Goal: Use online tool/utility

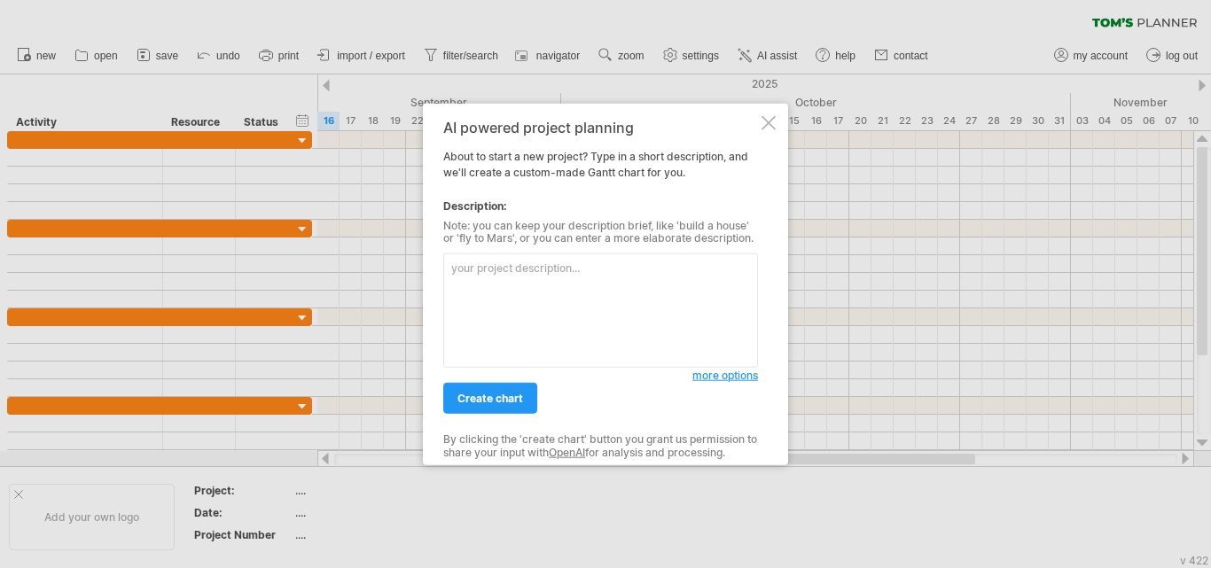
click at [558, 318] on textarea at bounding box center [600, 311] width 315 height 114
paste textarea "Task Start Date Duration (in days) Requirement Gathering [DATE] 21 Analysis [DA…"
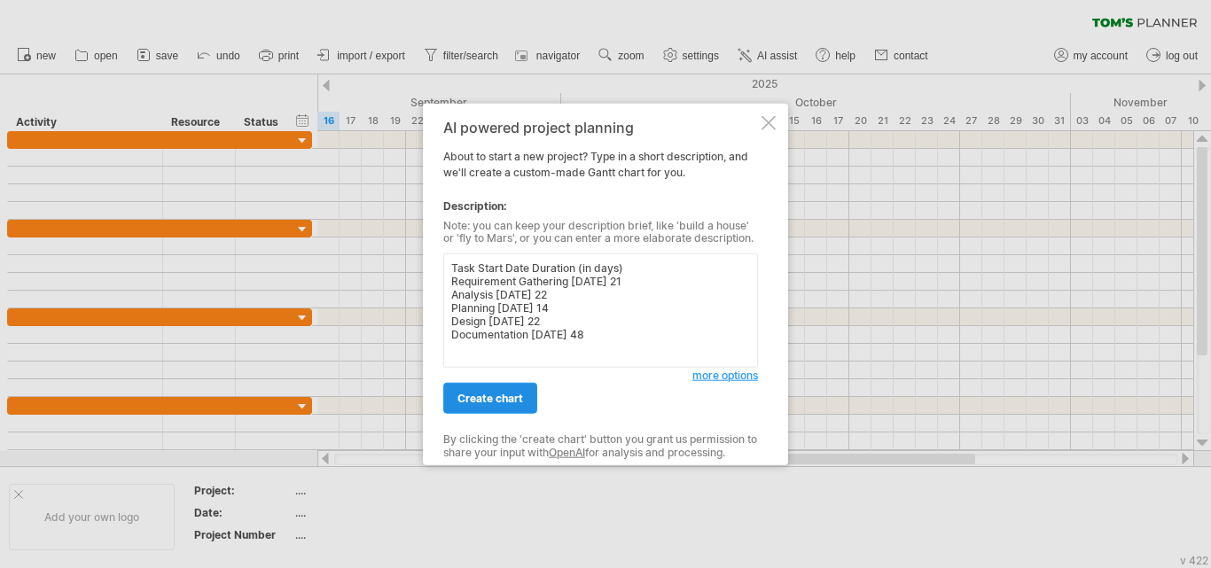
type textarea "Task Start Date Duration (in days) Requirement Gathering [DATE] 21 Analysis [DA…"
click at [515, 406] on link "create chart" at bounding box center [490, 398] width 94 height 31
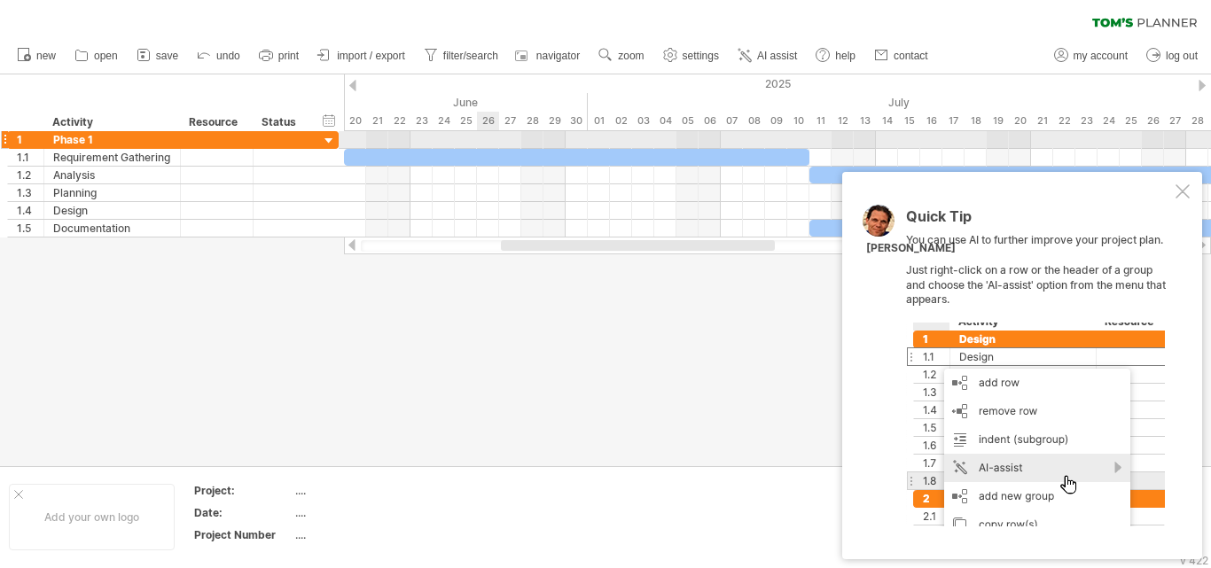
click at [496, 148] on div at bounding box center [777, 140] width 867 height 18
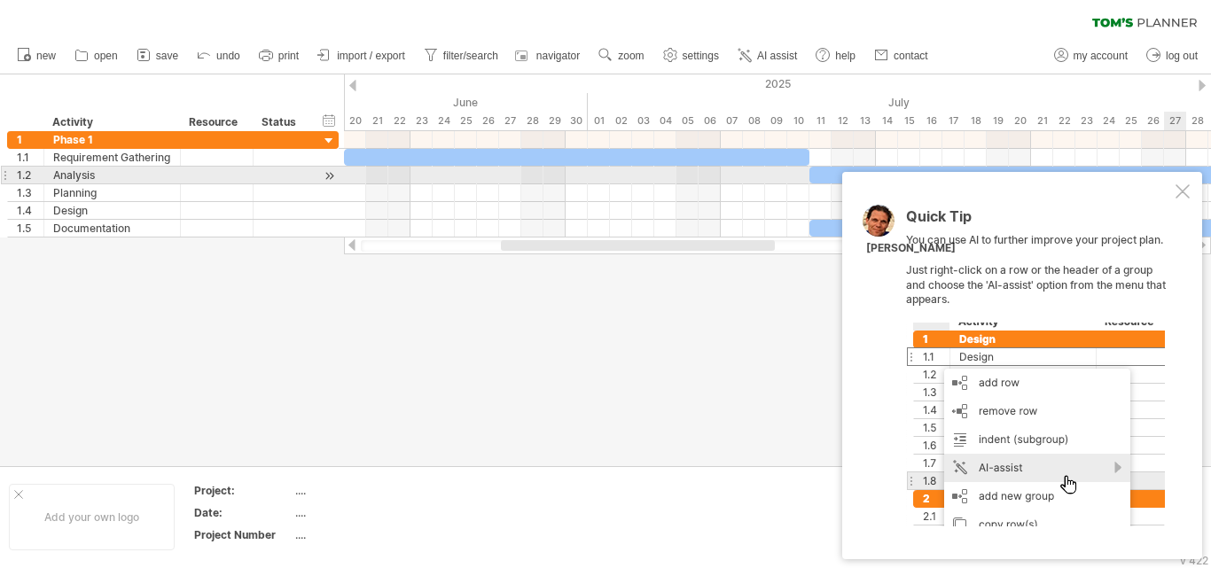
click at [1179, 184] on div at bounding box center [1182, 191] width 14 height 14
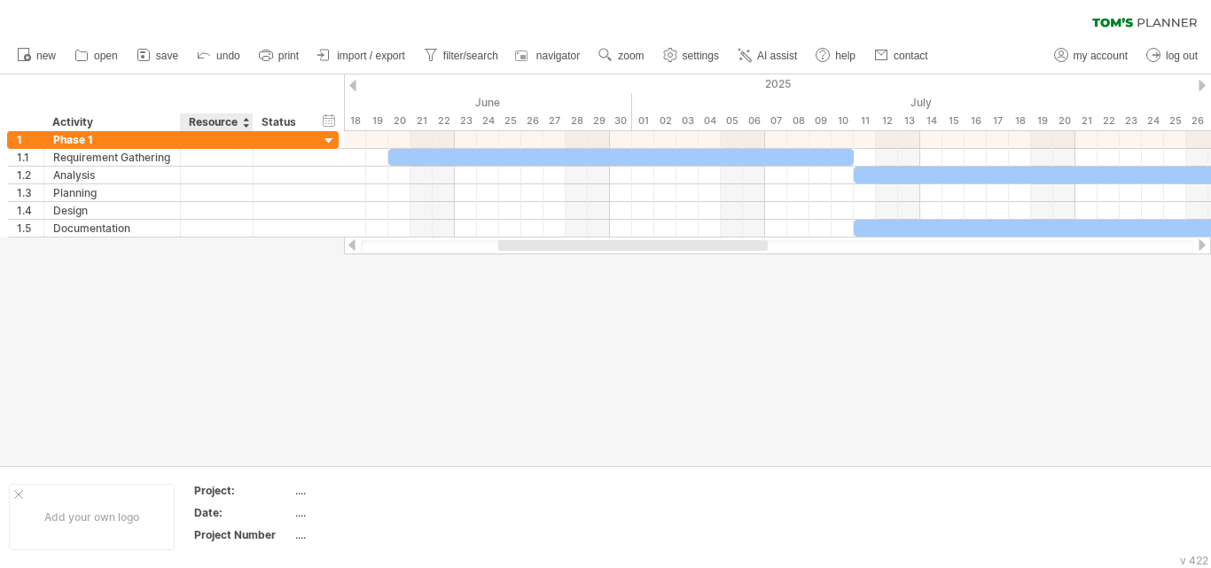
click at [225, 129] on div "Resource" at bounding box center [216, 122] width 54 height 18
click at [246, 119] on div at bounding box center [245, 122] width 7 height 18
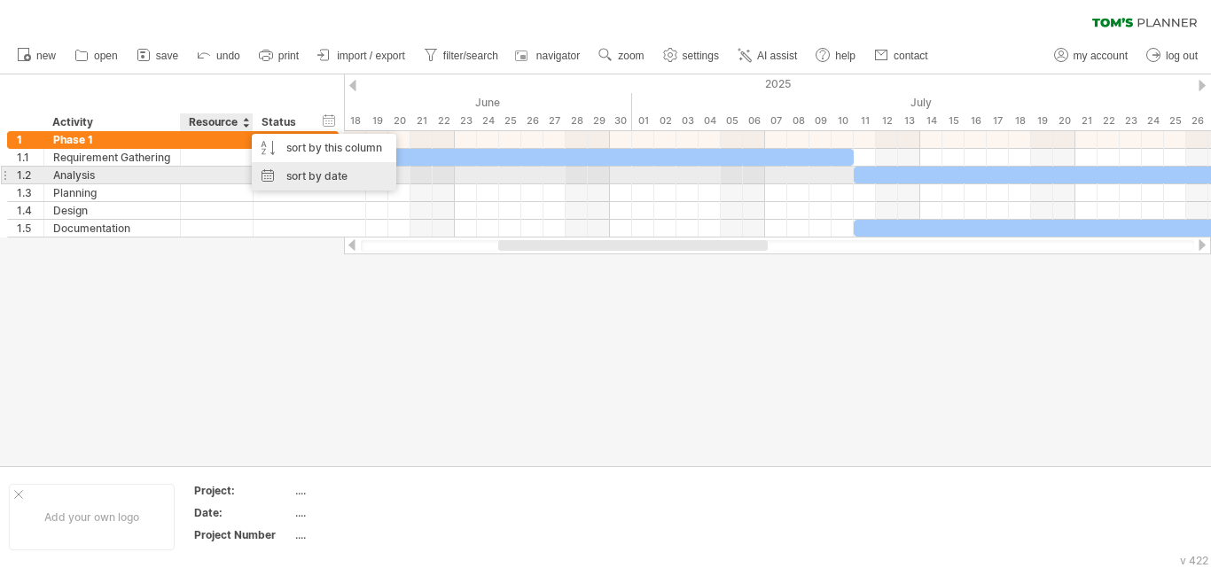
click at [299, 174] on div "sort by date" at bounding box center [324, 176] width 144 height 28
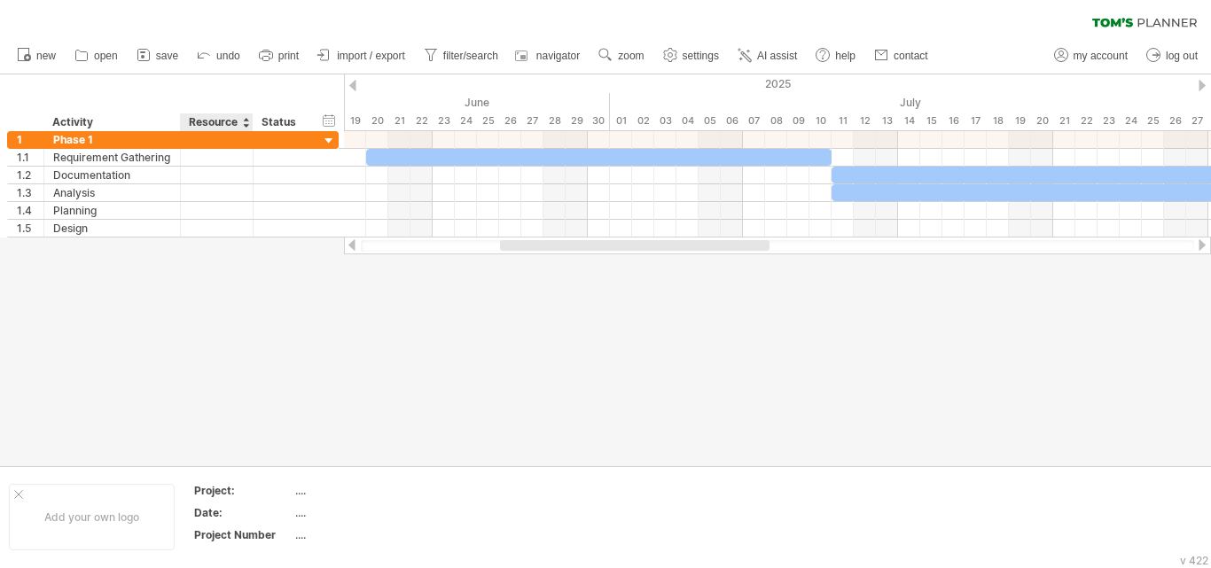
click at [237, 121] on div "Resource" at bounding box center [216, 122] width 54 height 18
click at [328, 121] on div "hide start/end/duration show start/end/duration" at bounding box center [329, 120] width 17 height 19
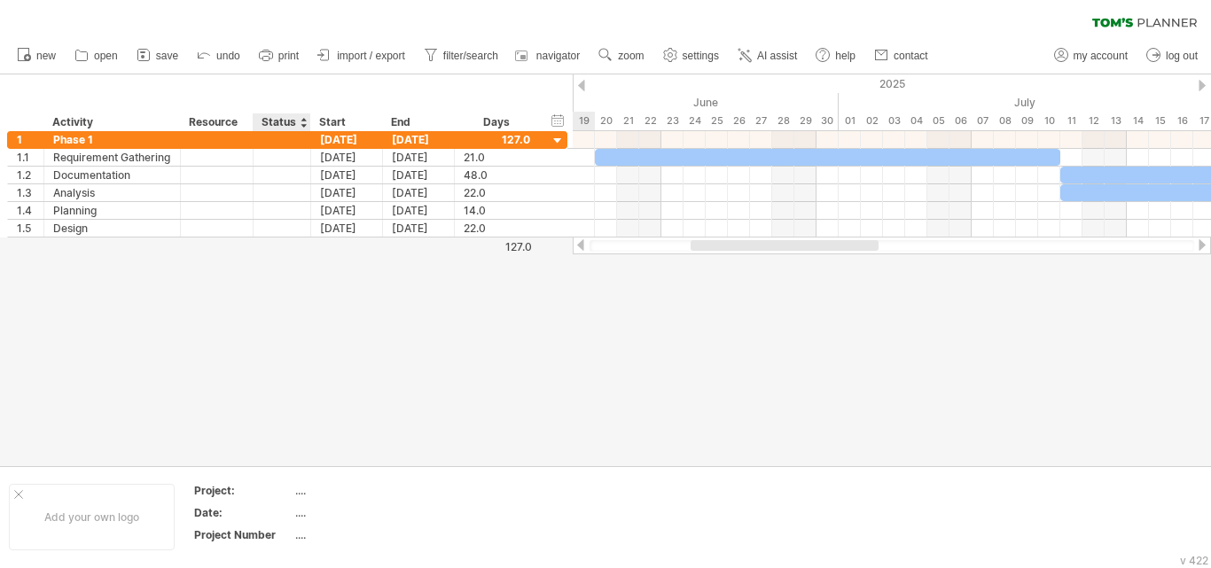
click at [291, 116] on div "Status" at bounding box center [280, 122] width 39 height 18
drag, startPoint x: 186, startPoint y: 115, endPoint x: 149, endPoint y: 120, distance: 37.5
click at [149, 120] on div "******** Activity ******** Resource ****** Status Start End Days" at bounding box center [273, 122] width 532 height 18
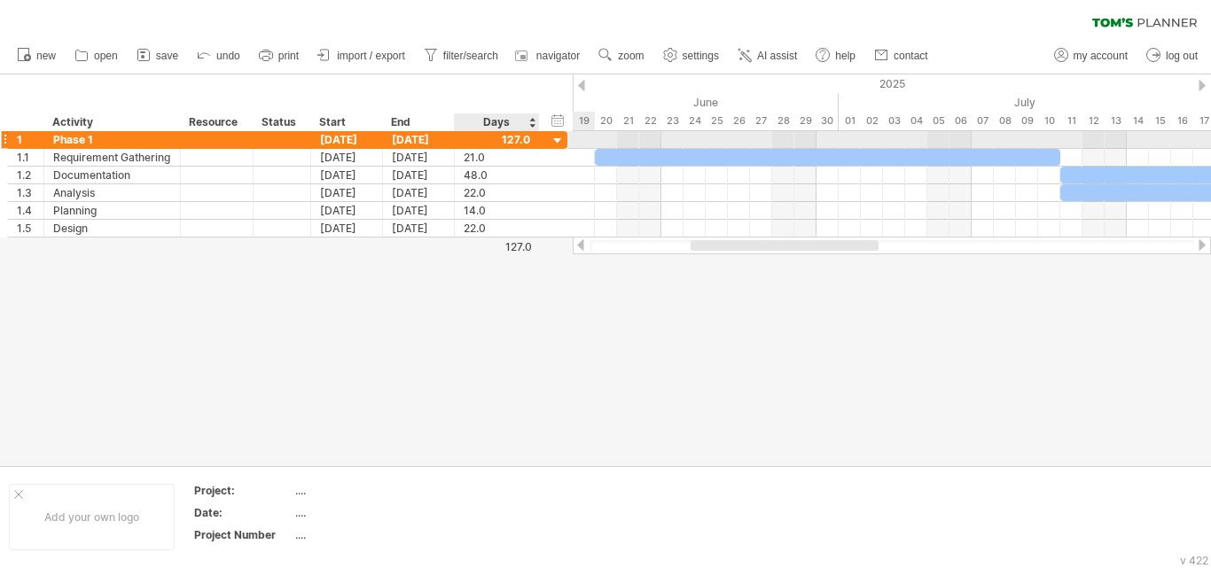
click at [554, 136] on div at bounding box center [558, 141] width 17 height 17
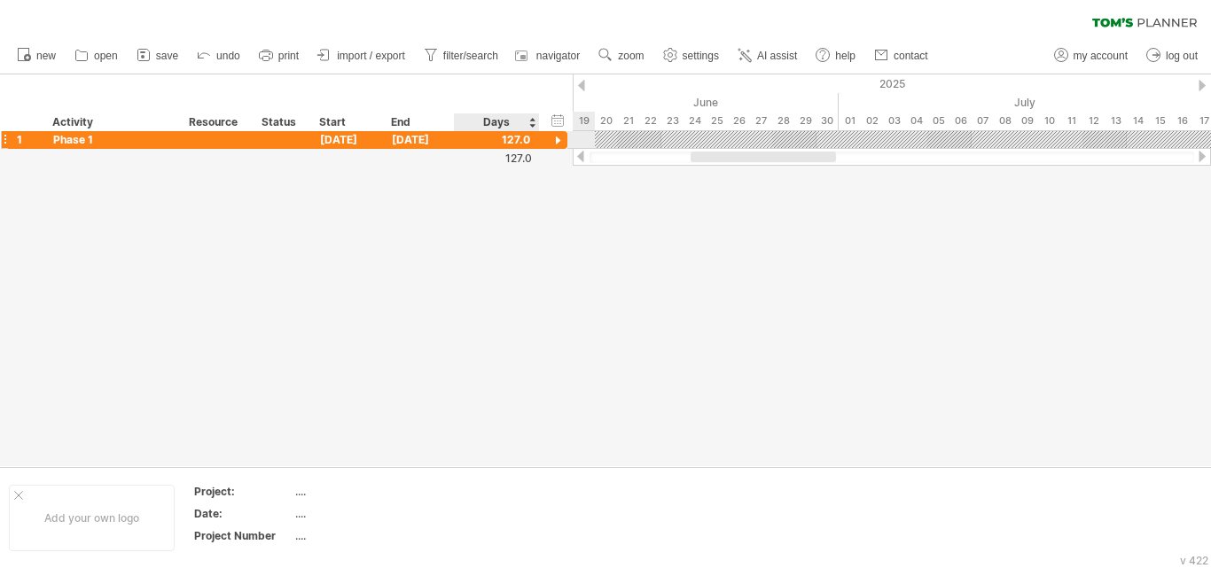
click at [554, 136] on div at bounding box center [558, 141] width 17 height 17
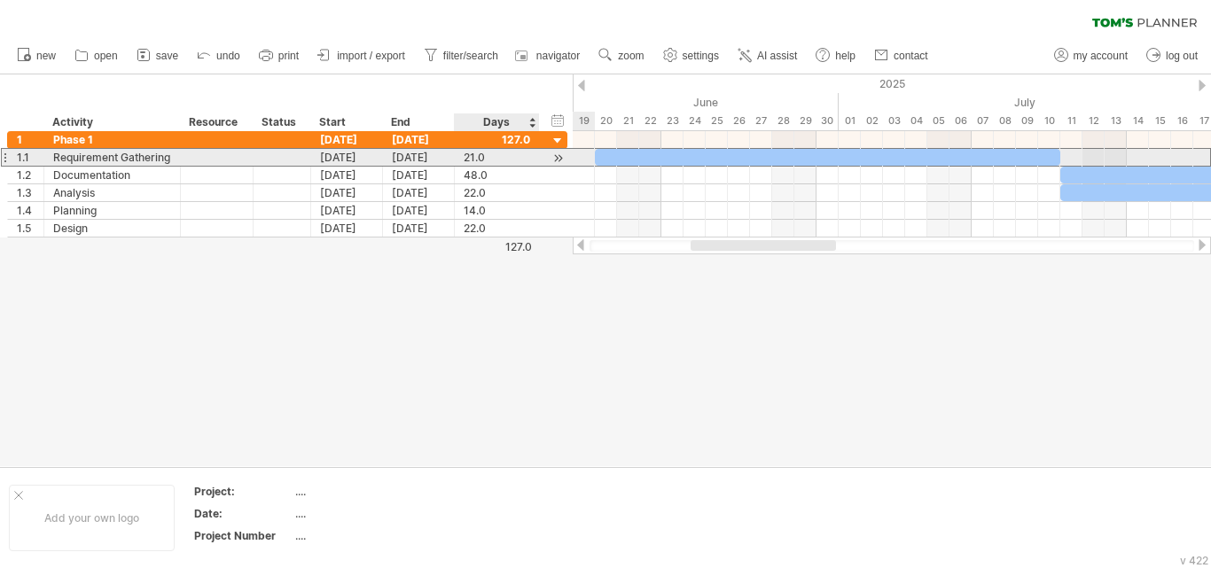
click at [464, 156] on div "21.0" at bounding box center [497, 157] width 66 height 17
click at [430, 156] on div "[DATE]" at bounding box center [419, 157] width 72 height 17
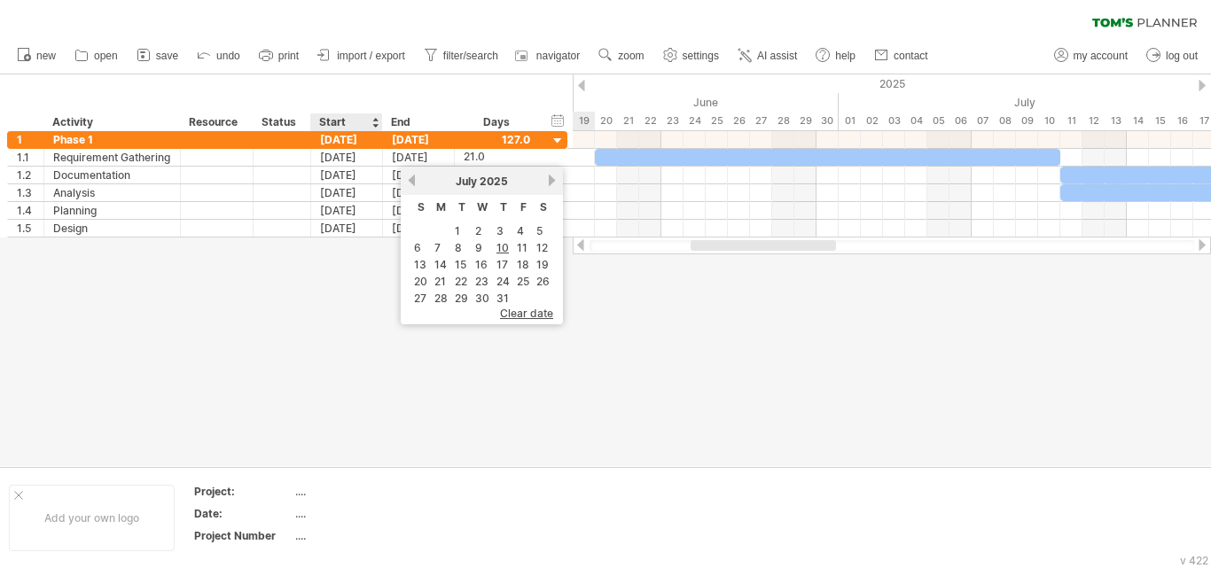
click at [352, 393] on div at bounding box center [605, 270] width 1211 height 392
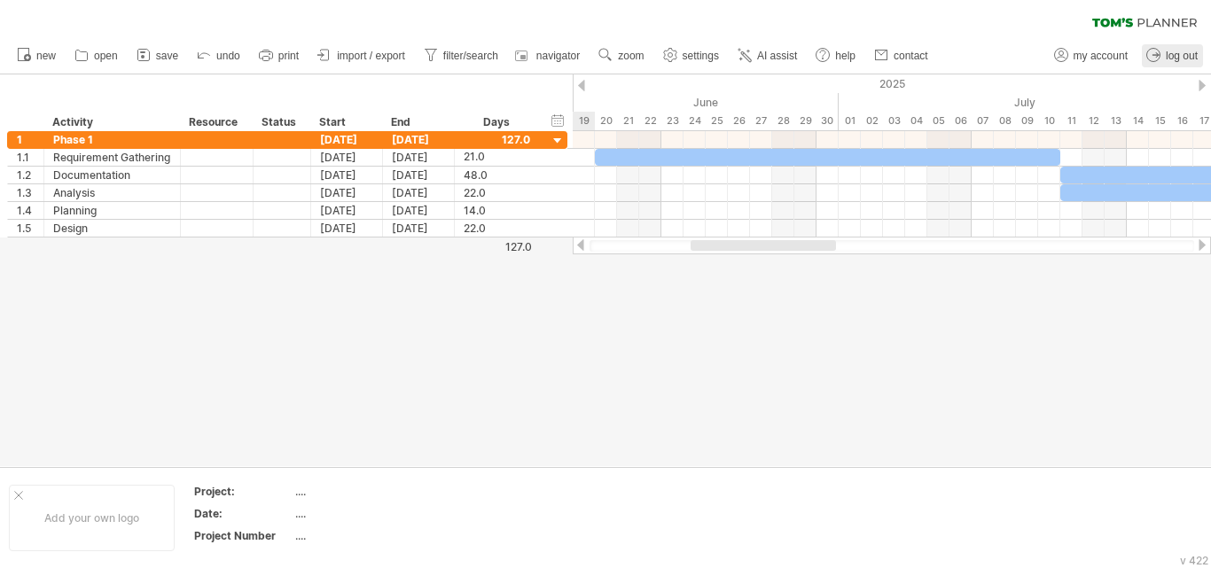
click at [1178, 51] on span "log out" at bounding box center [1182, 56] width 32 height 12
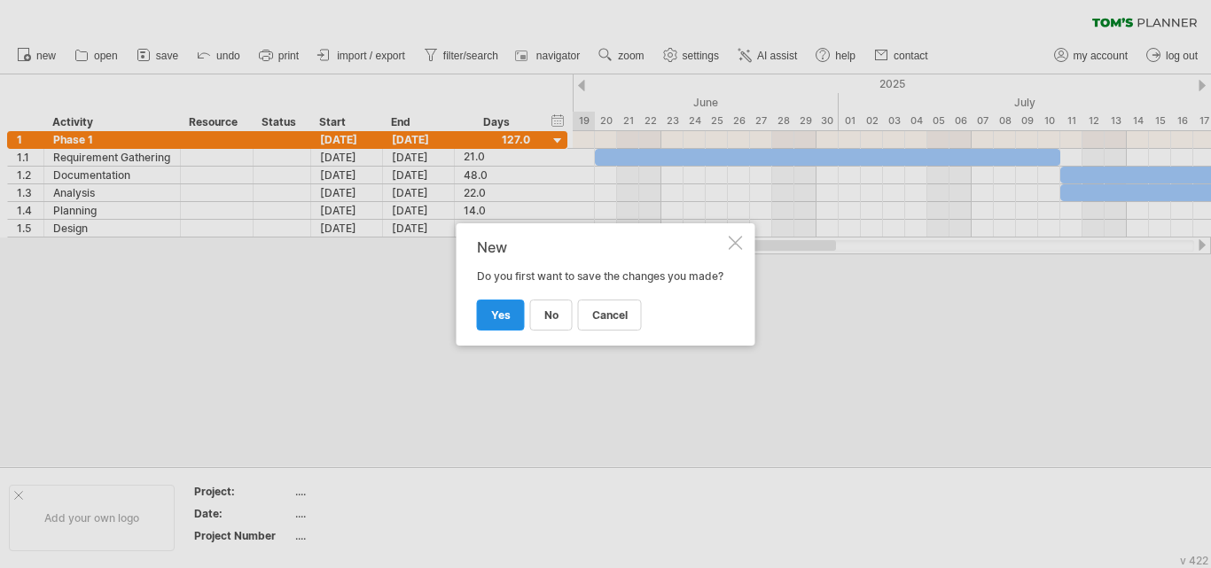
click at [496, 322] on span "yes" at bounding box center [501, 314] width 20 height 13
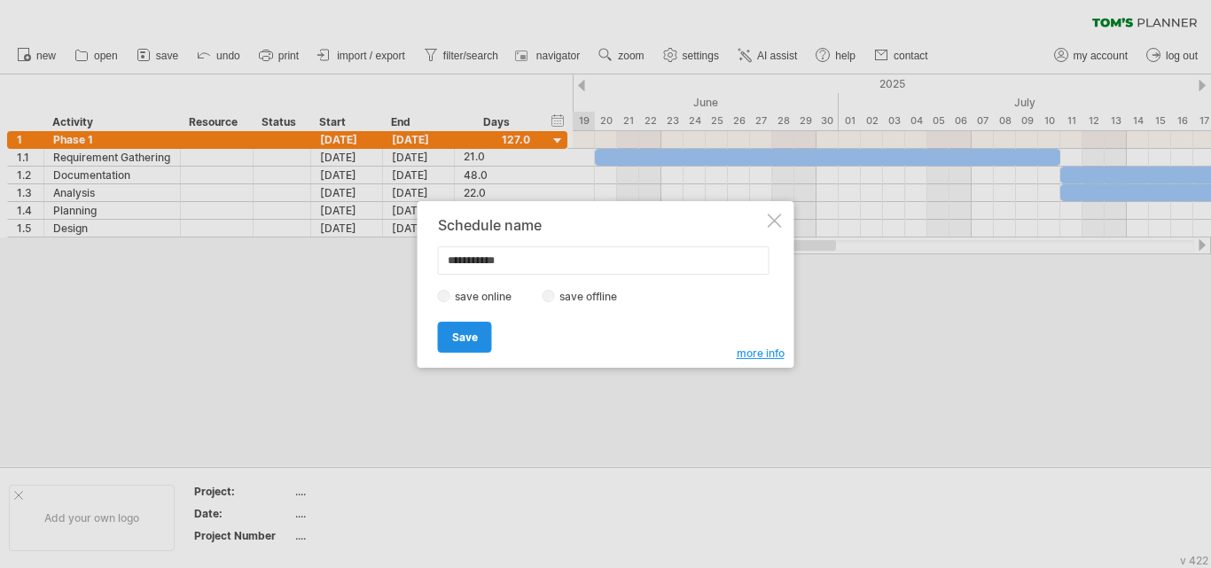
click at [463, 335] on span "Save" at bounding box center [465, 337] width 26 height 13
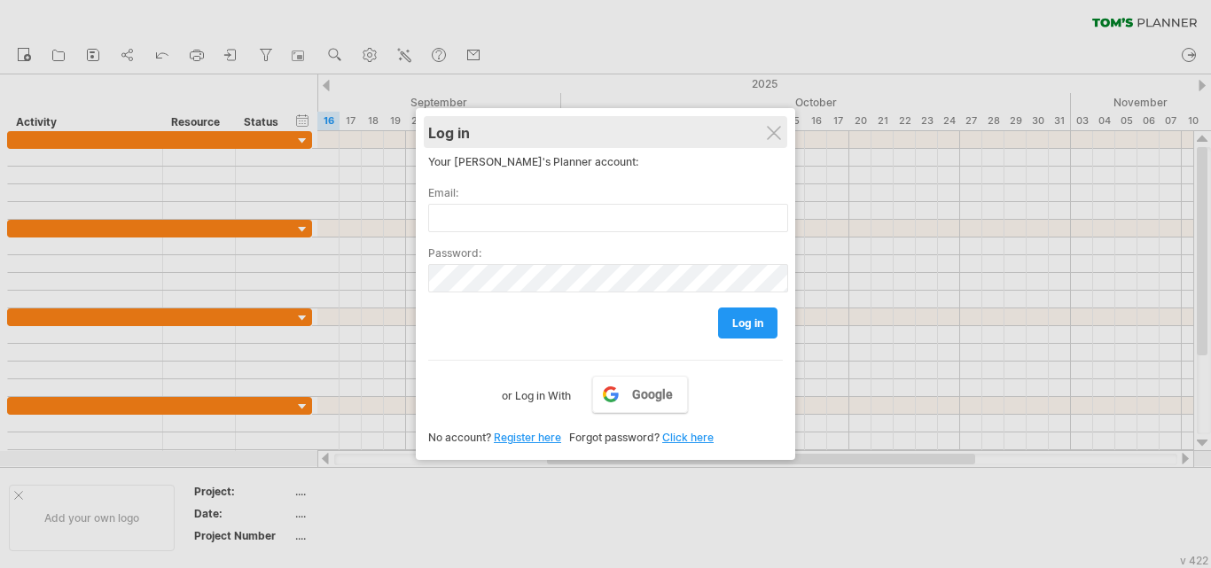
click at [766, 133] on div "Log in" at bounding box center [605, 132] width 355 height 32
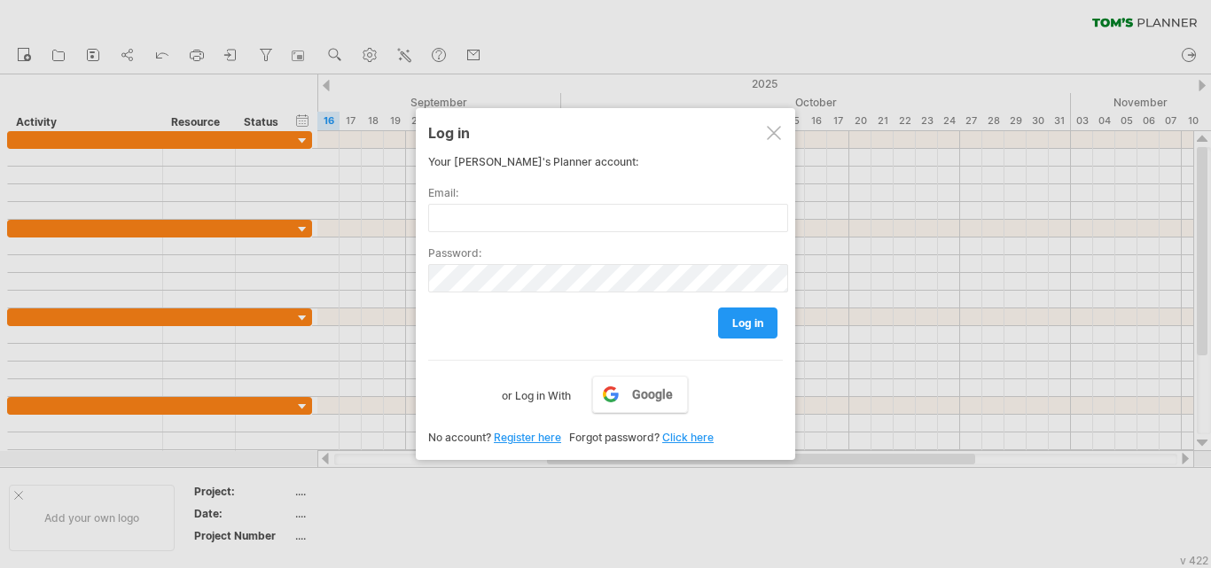
click at [774, 128] on div at bounding box center [774, 133] width 14 height 14
